Goal: Transaction & Acquisition: Purchase product/service

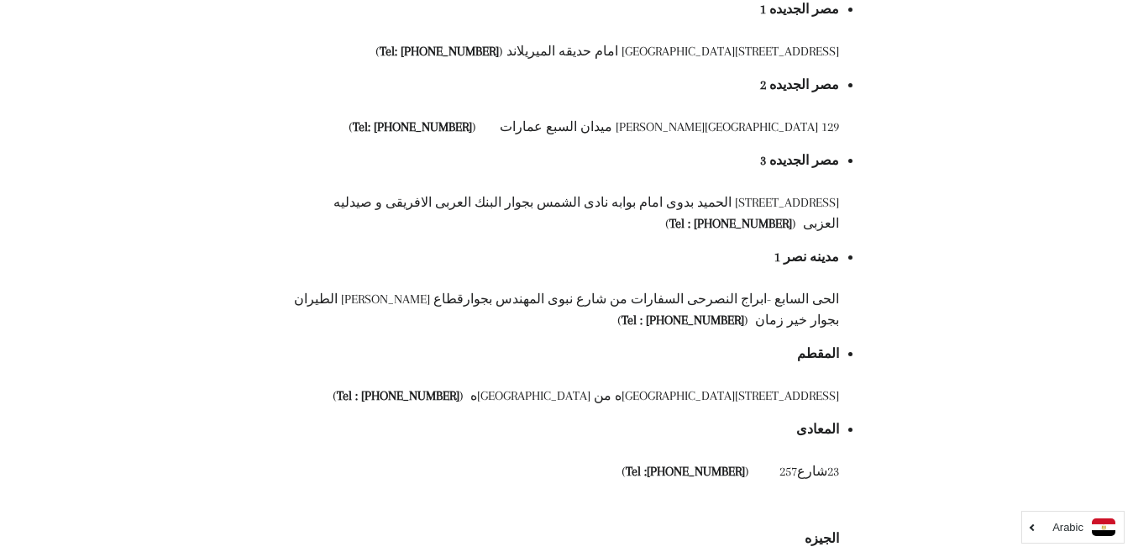
scroll to position [470, 0]
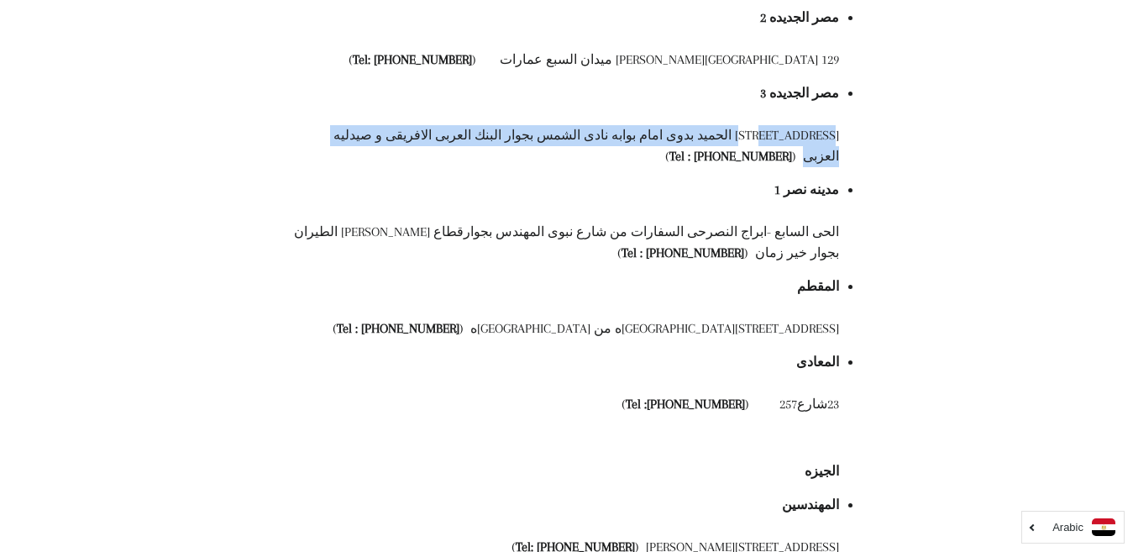
drag, startPoint x: 827, startPoint y: 139, endPoint x: 415, endPoint y: 132, distance: 411.7
click at [414, 132] on div "75شارع عبد الحميد بدوى امام بوابه نادى الشمس بجوار البنك العربى الافريقى و صيدل…" at bounding box center [566, 146] width 546 height 42
copy div "75شارع عبد الحميد بدوى امام بوابه نادى الشمس بجوار البنك العربى الافريقى و صيدل…"
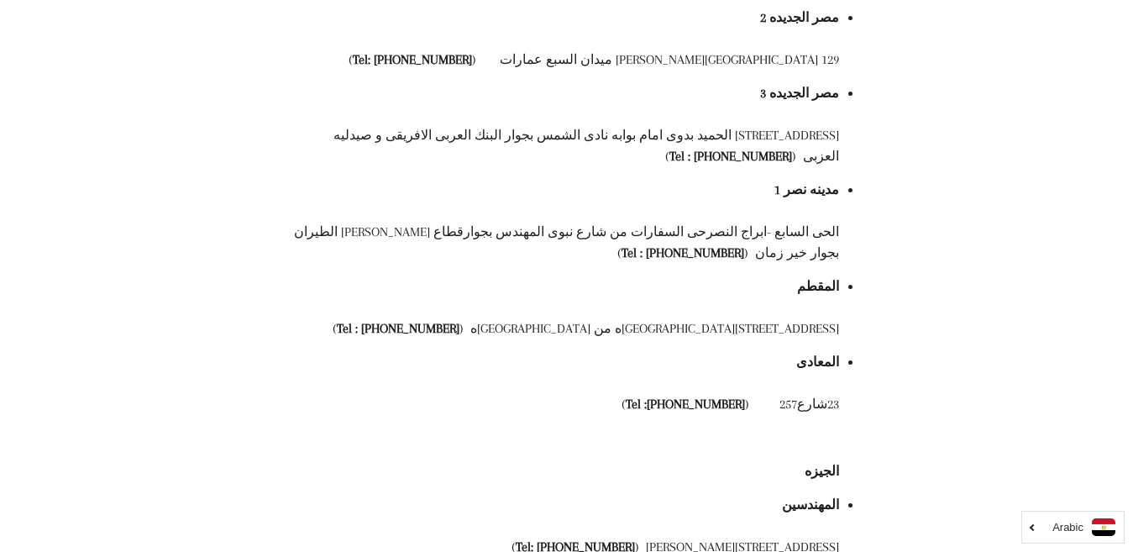
click at [469, 276] on li "المقطم" at bounding box center [574, 286] width 529 height 21
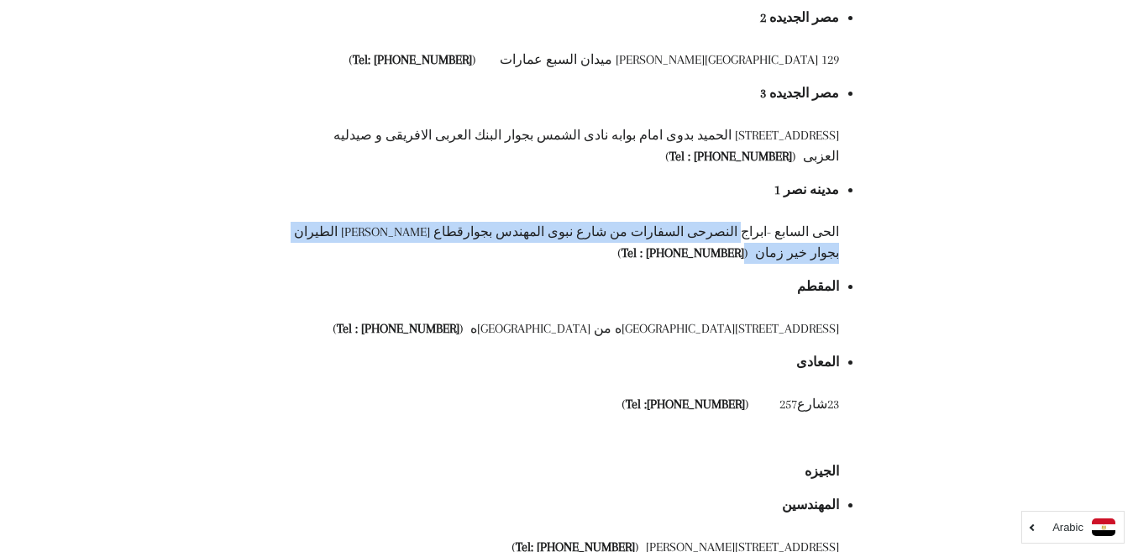
drag, startPoint x: 768, startPoint y: 212, endPoint x: 335, endPoint y: 218, distance: 432.6
click at [335, 222] on div "الحى السابع -ابراج النصرحى السفارات من شارع نبوى المهندس بجوارقطاع ناصر امتداد …" at bounding box center [566, 243] width 546 height 42
copy div "ابراج النصرحى السفارات من شارع نبوى المهندس بجوارقطاع ناصر امتداد الطيران بجوار…"
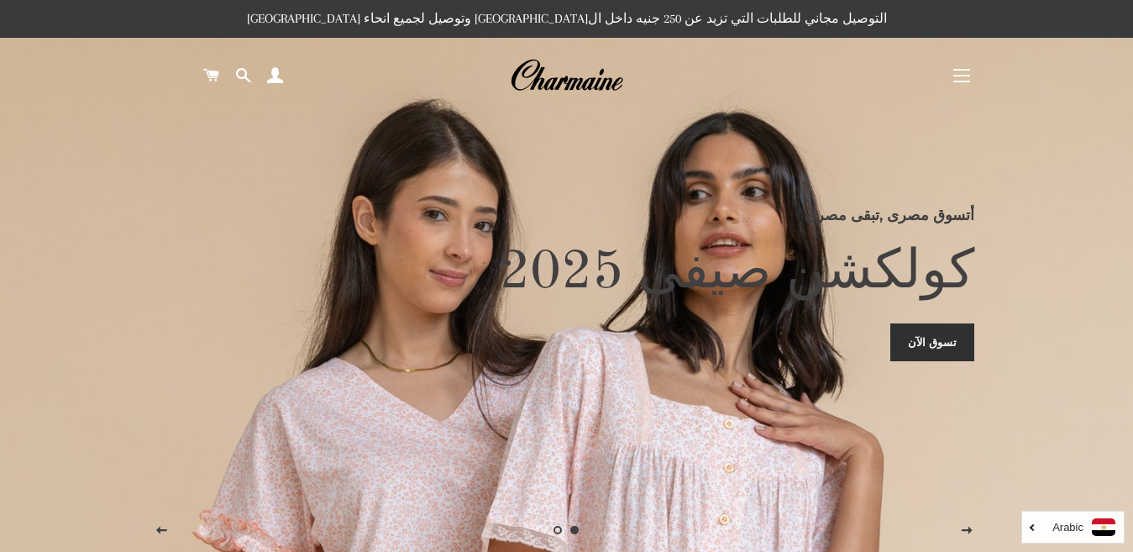
click at [957, 76] on span "button" at bounding box center [961, 76] width 17 height 2
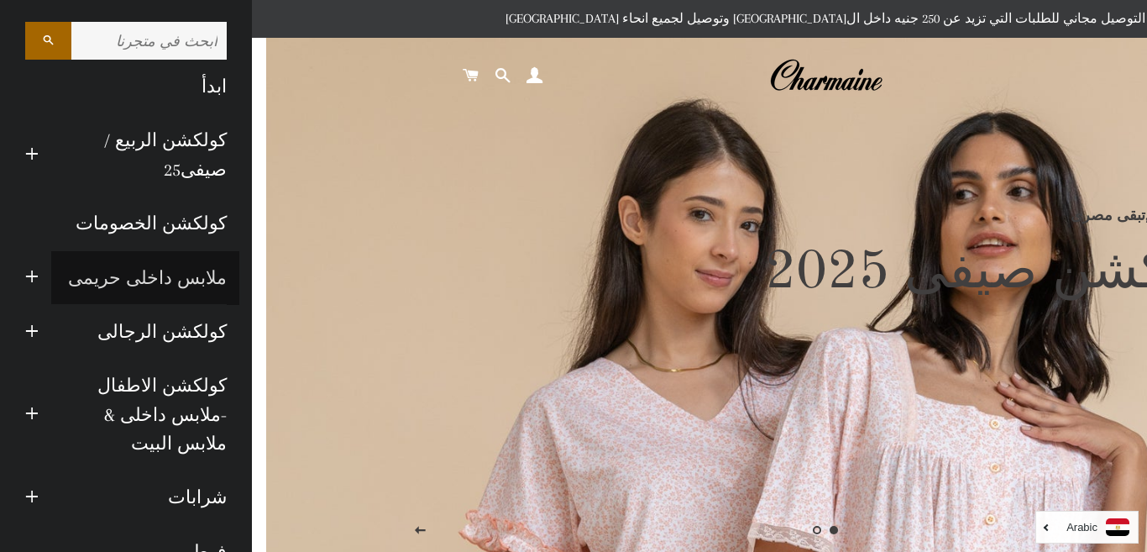
click at [153, 282] on link "ملابس داخلى حريمى" at bounding box center [145, 278] width 188 height 54
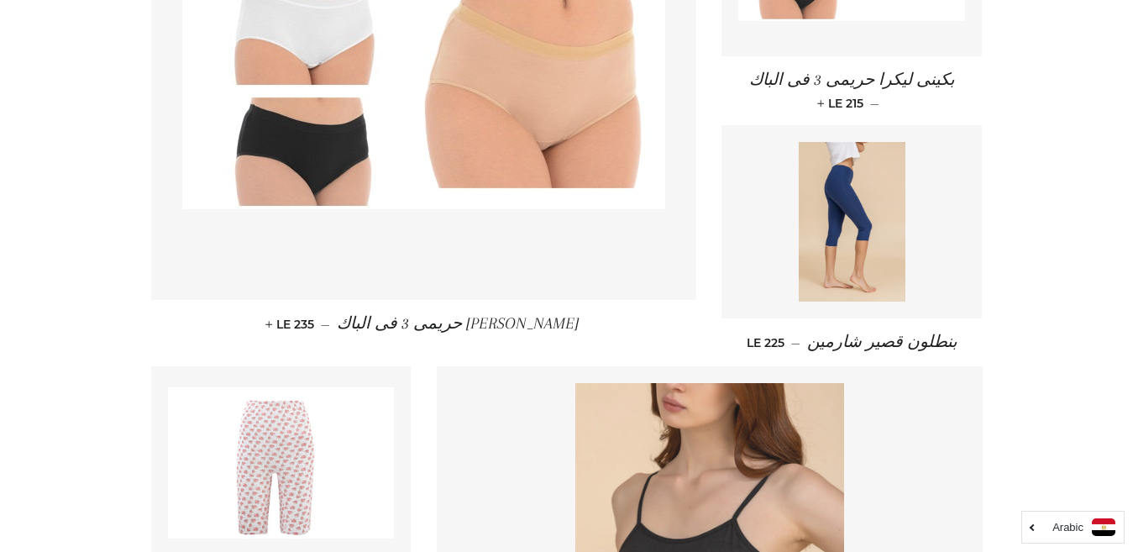
scroll to position [2321, 0]
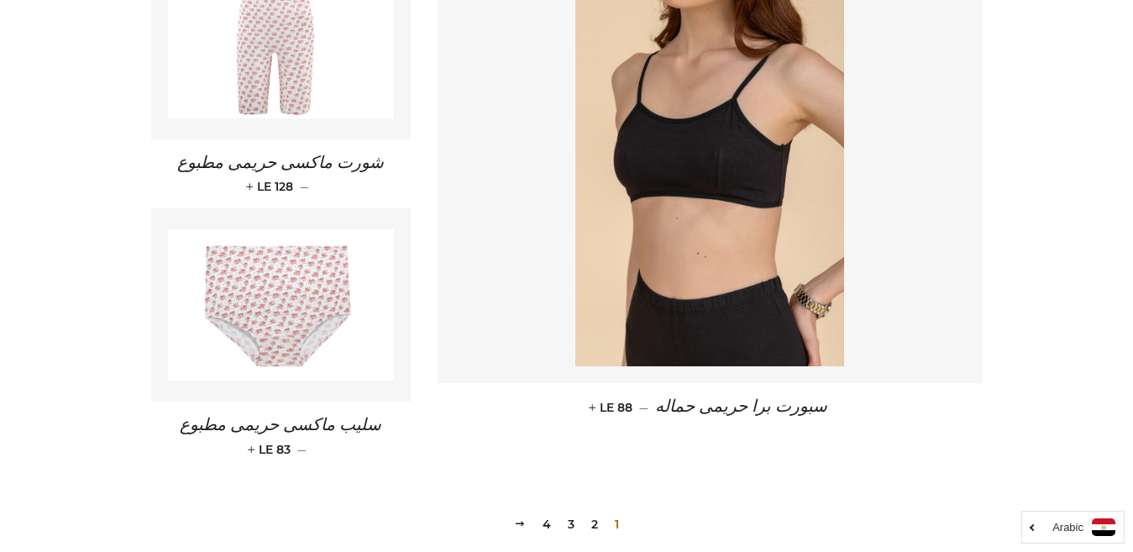
click at [592, 523] on link "2" at bounding box center [595, 524] width 20 height 25
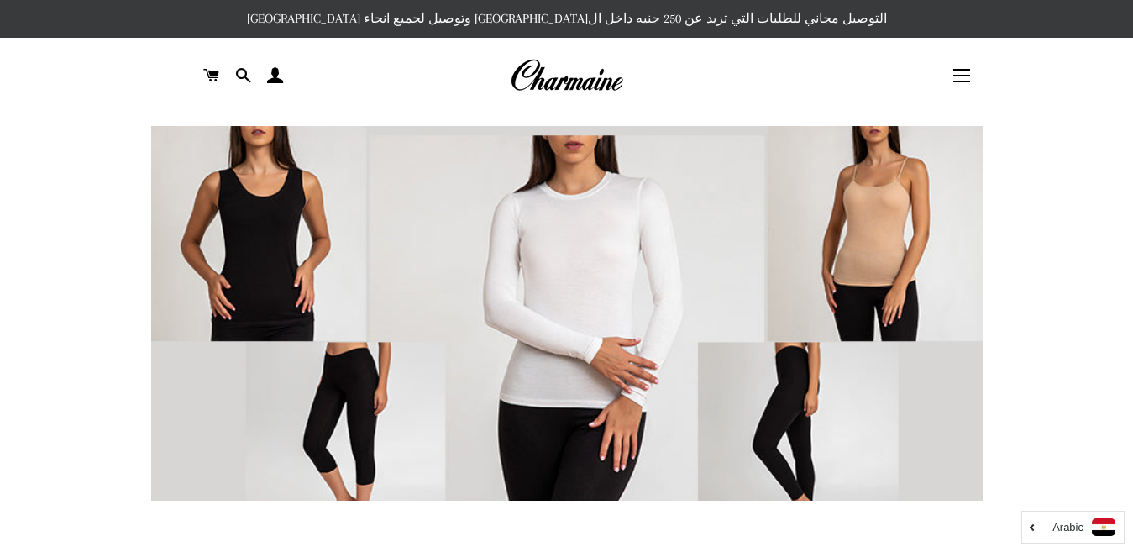
click at [247, 294] on img at bounding box center [567, 334] width 832 height 416
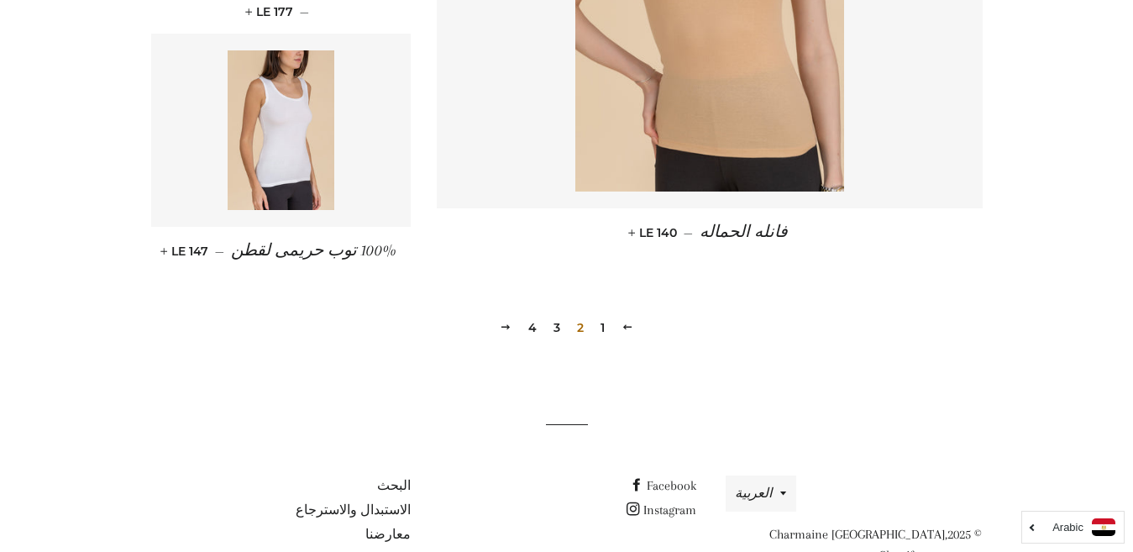
scroll to position [2575, 0]
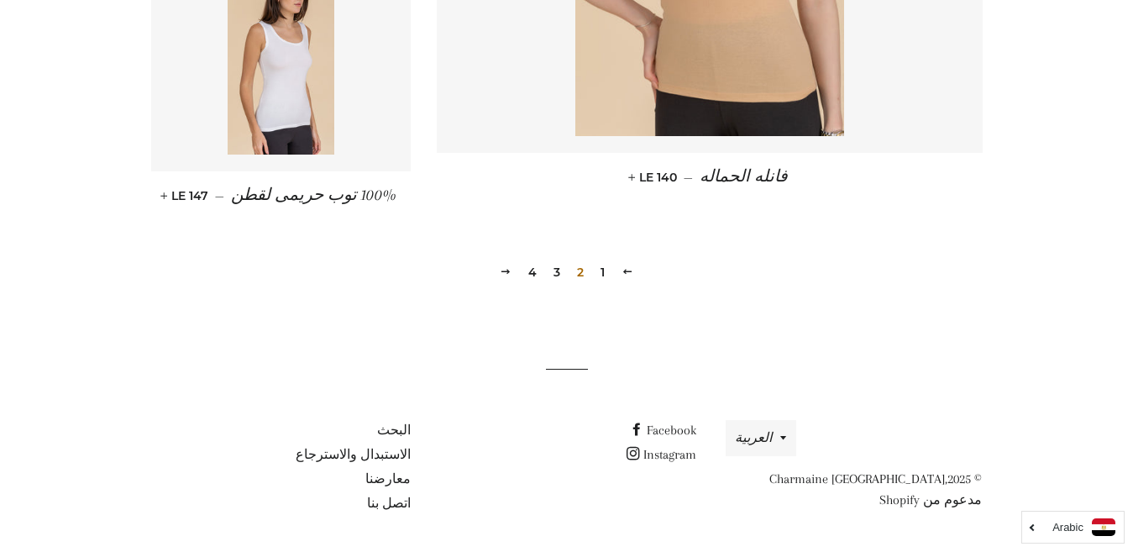
click at [555, 271] on link "3" at bounding box center [557, 272] width 20 height 25
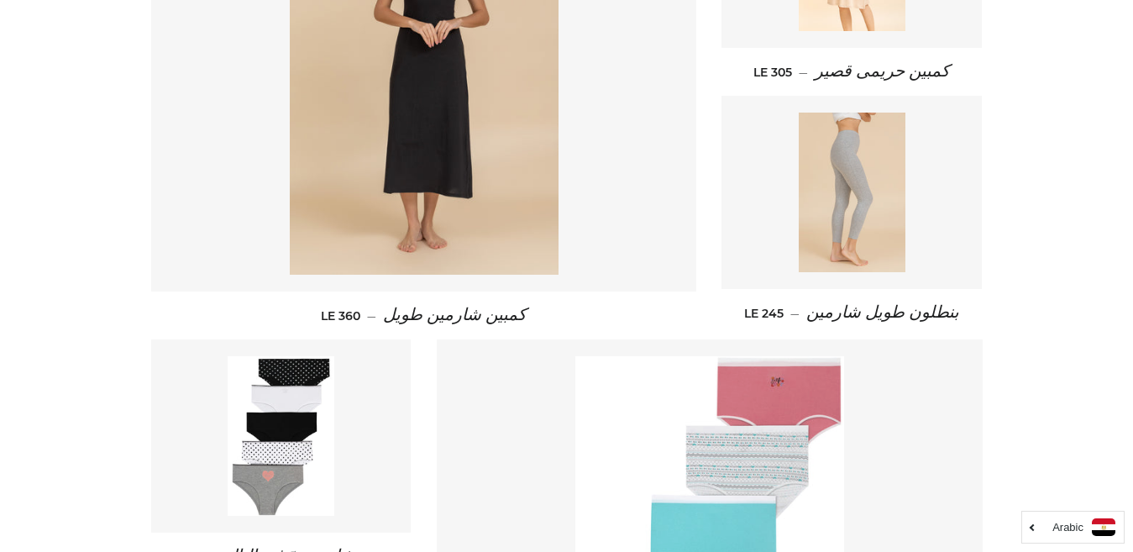
scroll to position [756, 0]
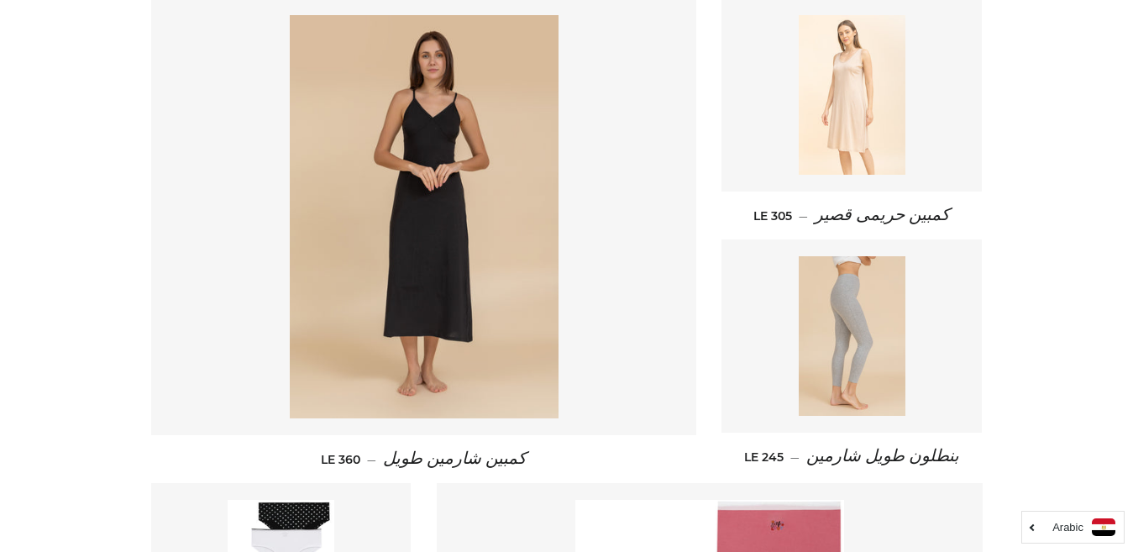
click at [854, 129] on img at bounding box center [852, 95] width 107 height 160
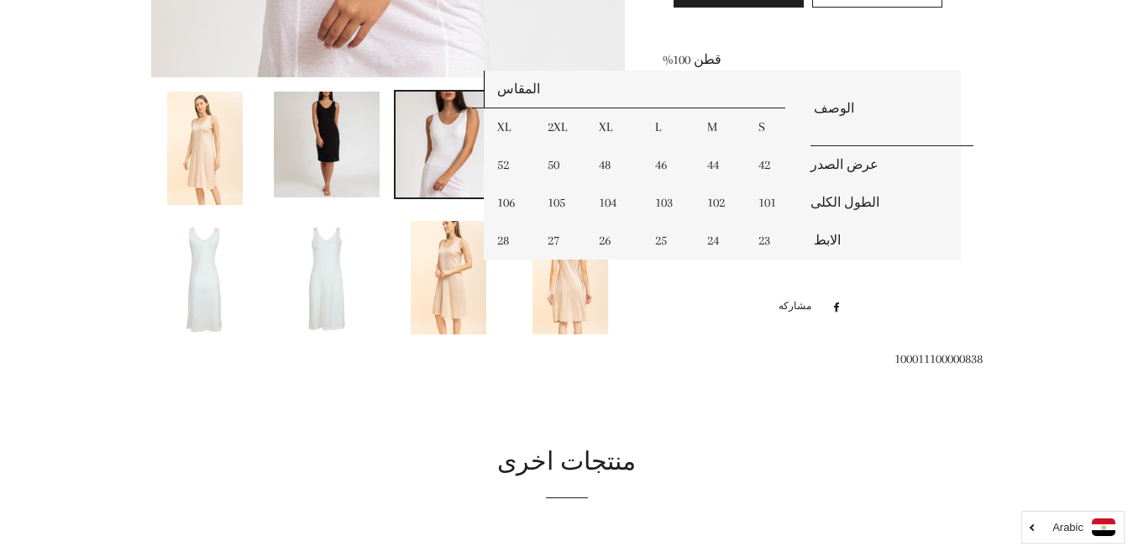
scroll to position [460, 0]
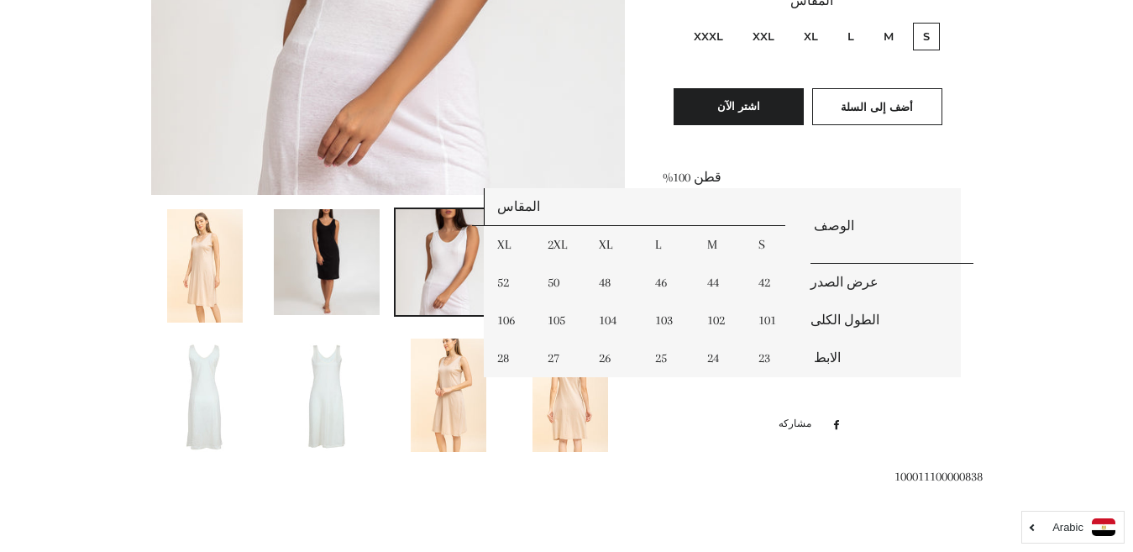
click at [319, 257] on img at bounding box center [327, 262] width 106 height 106
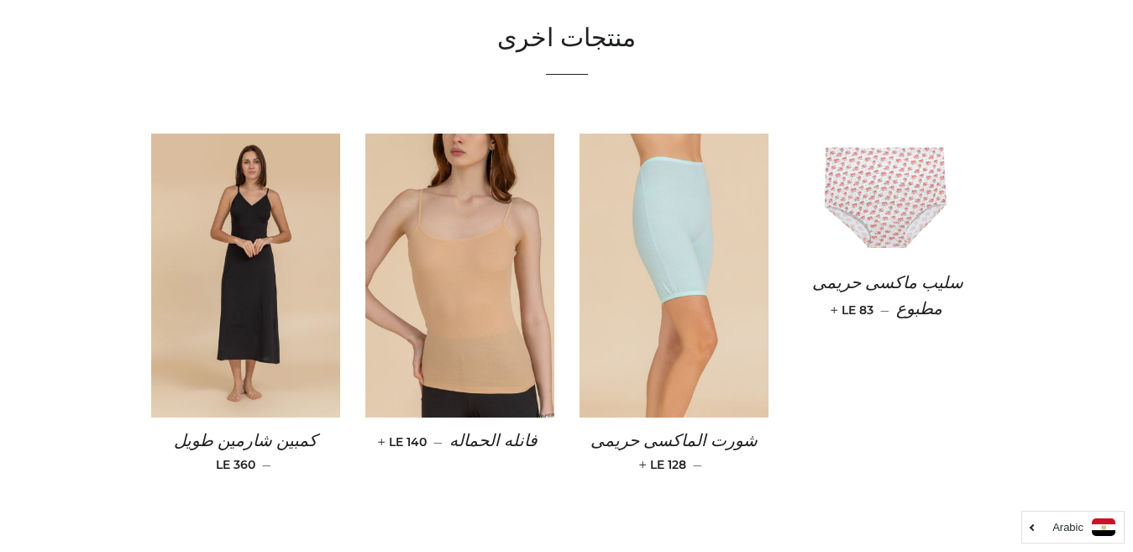
scroll to position [796, 0]
